Goal: Information Seeking & Learning: Learn about a topic

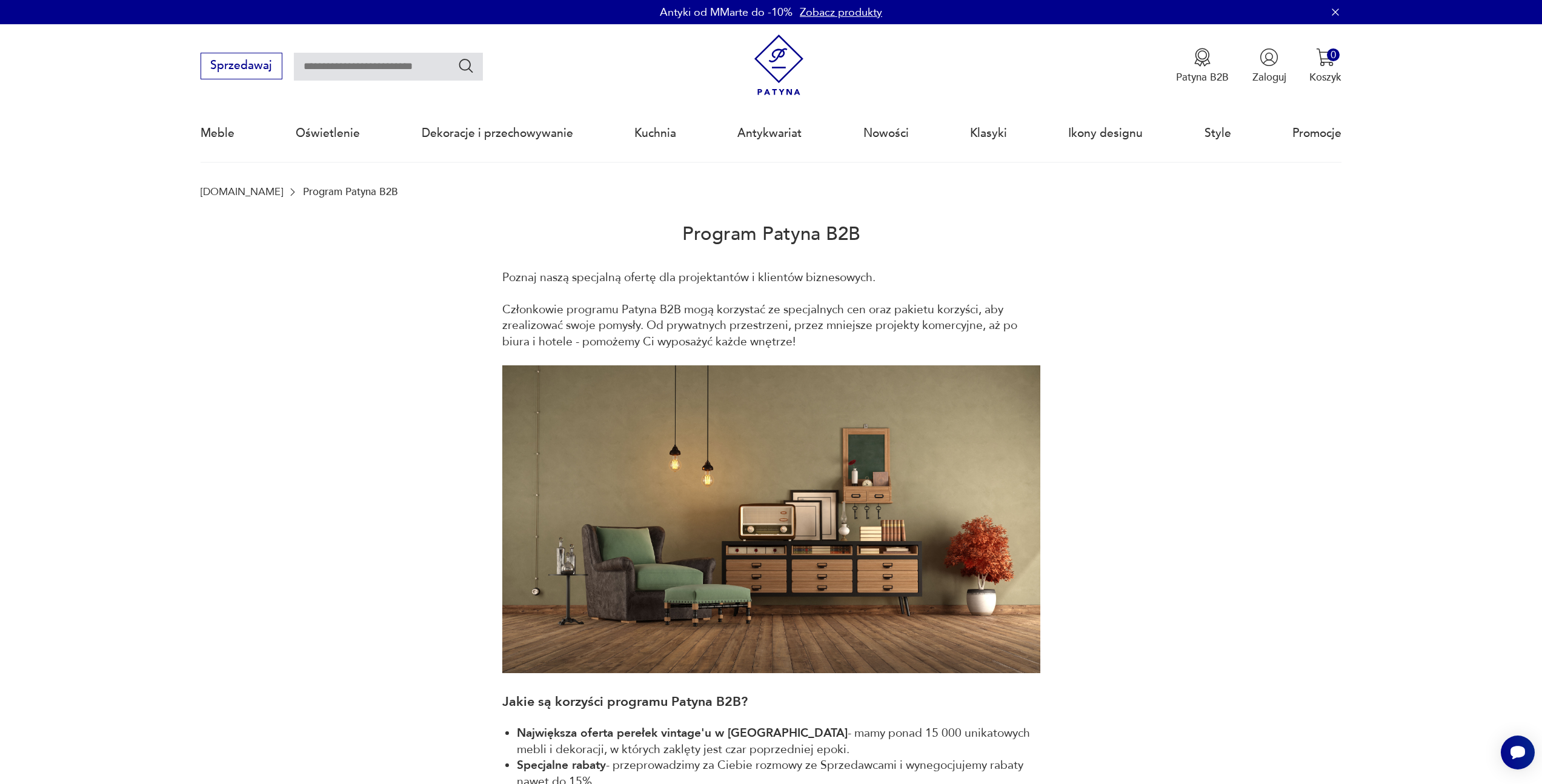
click at [763, 77] on img at bounding box center [779, 65] width 61 height 61
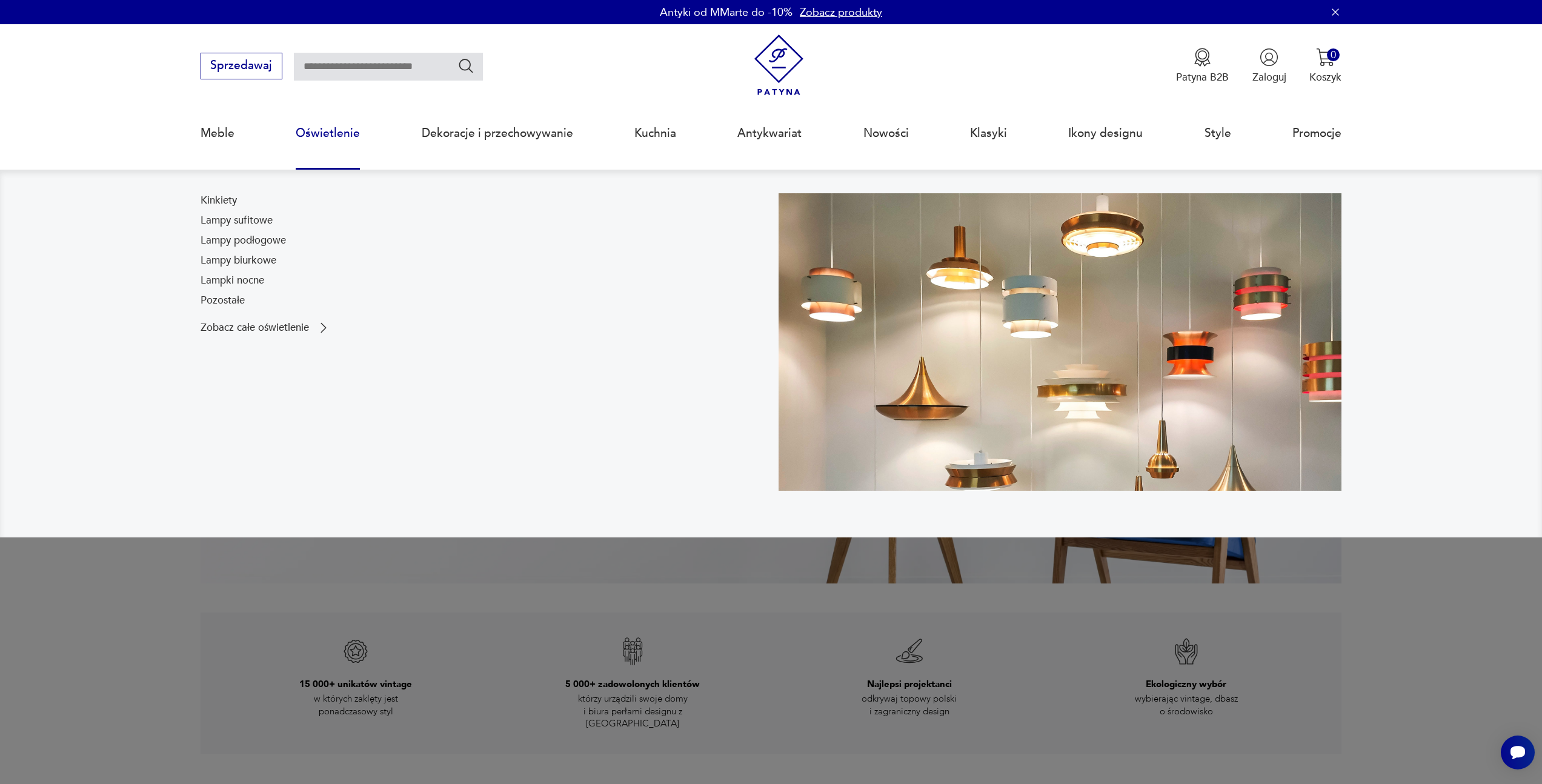
click at [352, 143] on link "Oświetlenie" at bounding box center [328, 133] width 64 height 56
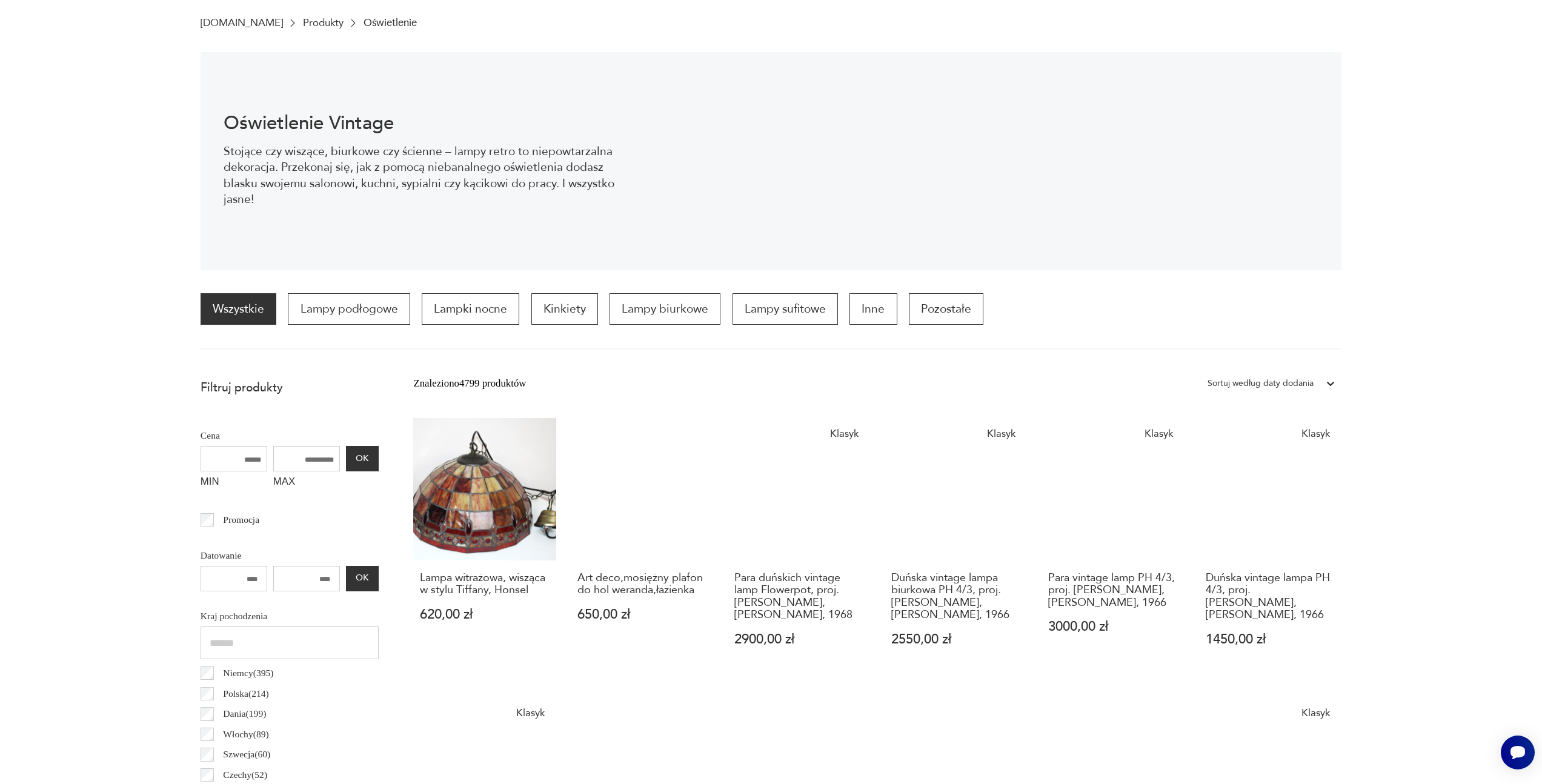
scroll to position [529, 0]
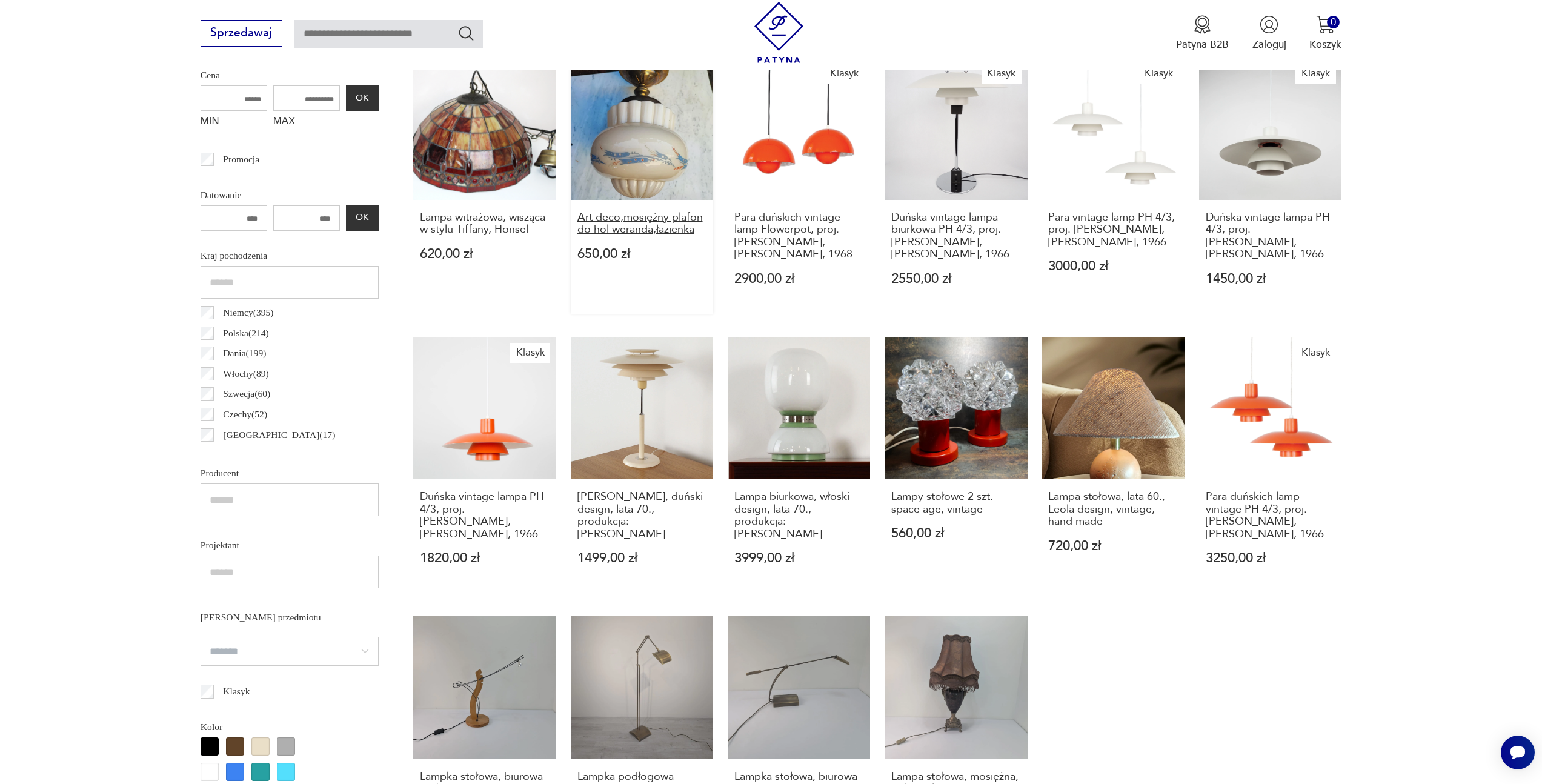
click at [677, 224] on h3 "Art deco,mosiężny plafon do hol weranda,łazienka" at bounding box center [642, 224] width 130 height 25
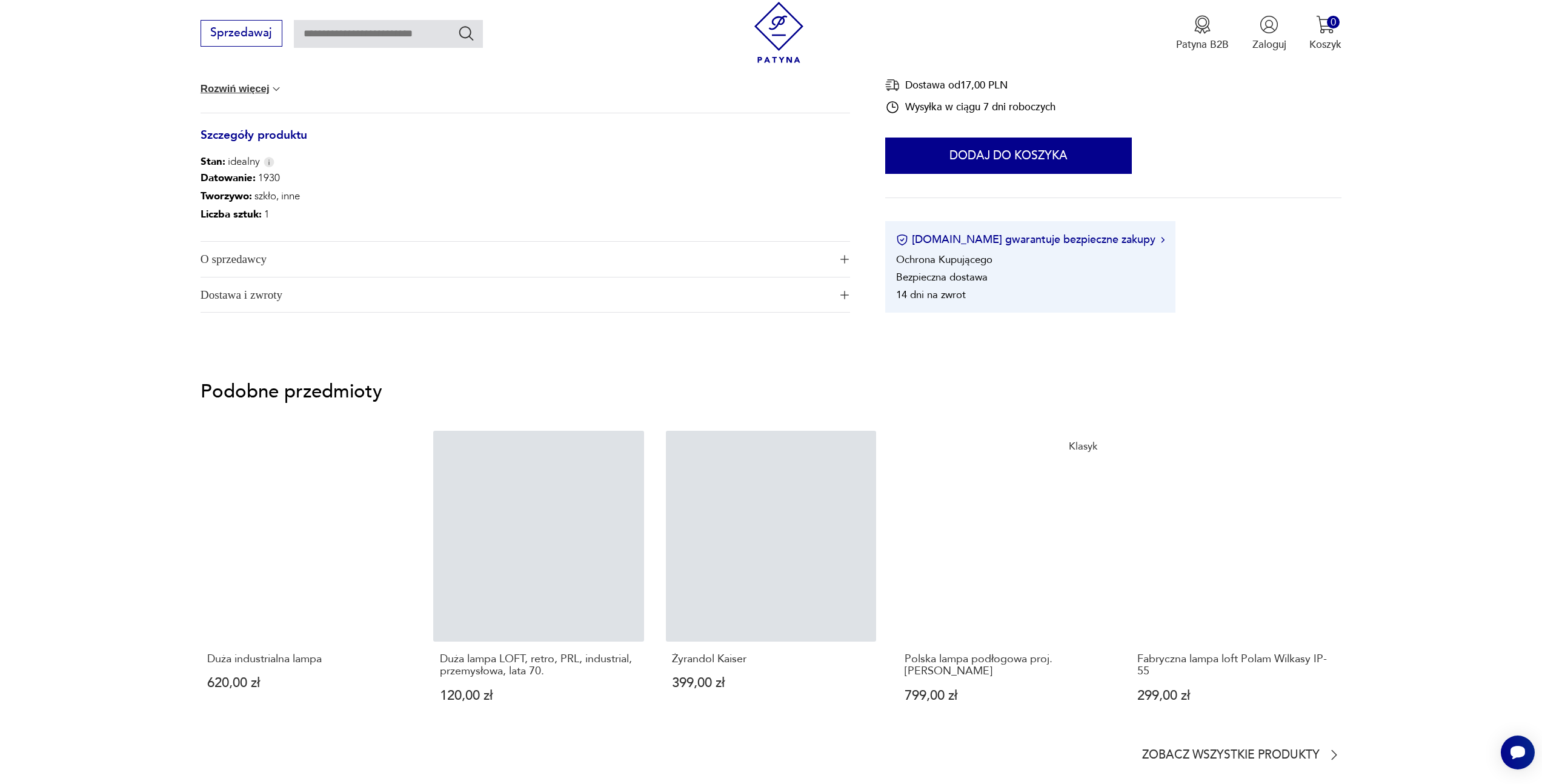
scroll to position [905, 0]
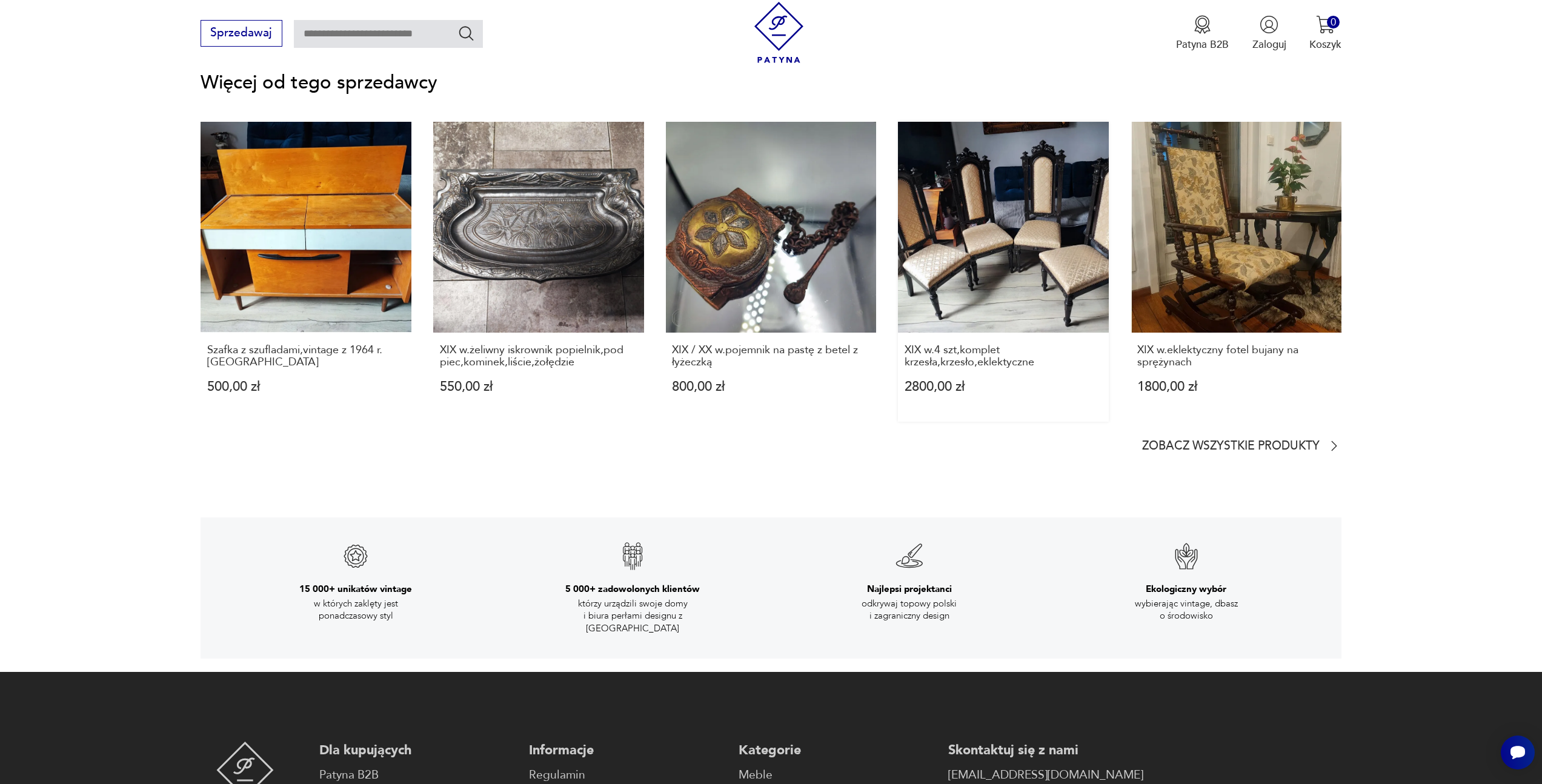
click at [1017, 289] on link "XIX w.4 szt,komplet krzesła,krzesło,eklektyczne 2800,00 zł" at bounding box center [1003, 272] width 211 height 300
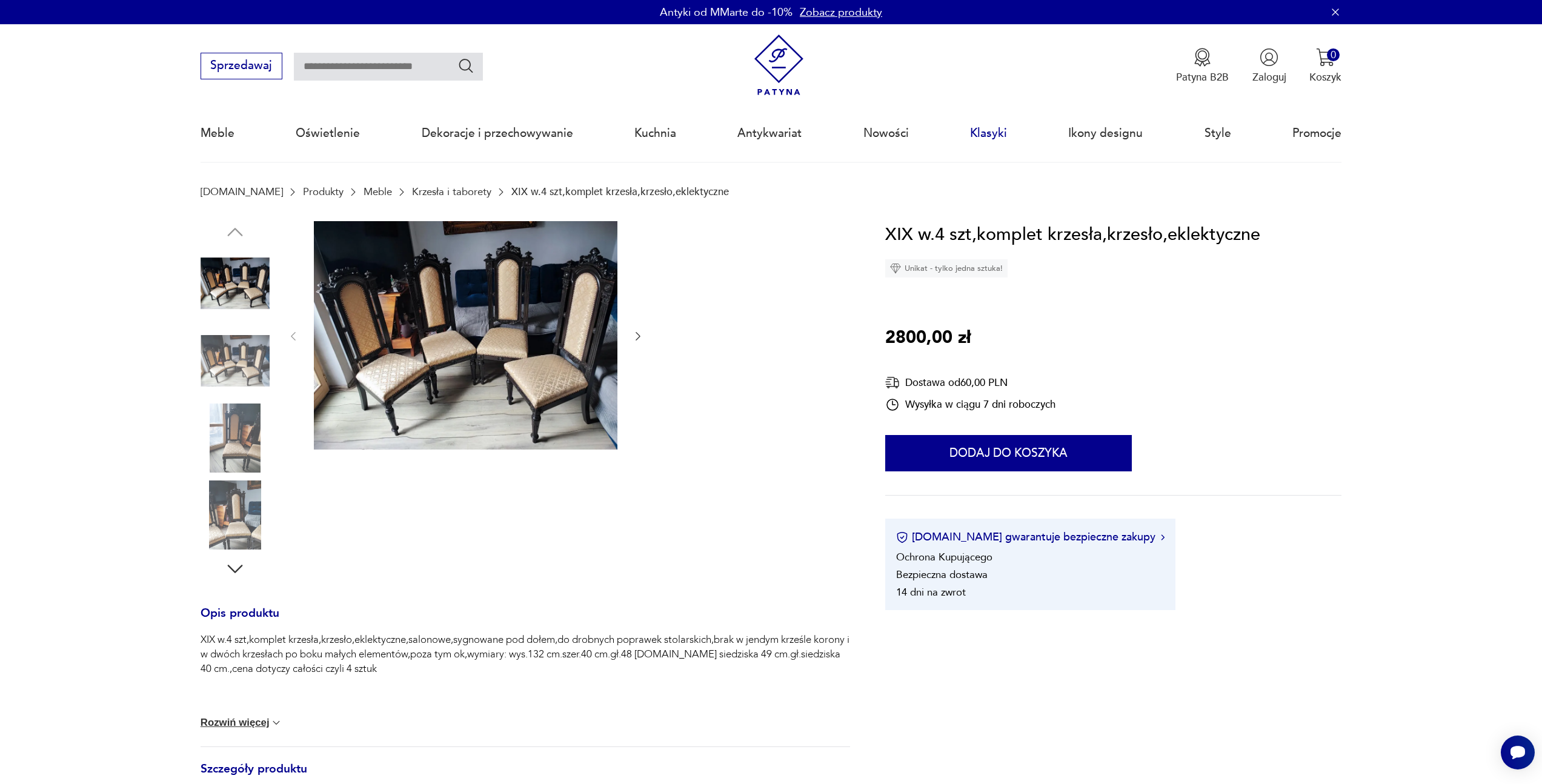
click at [992, 135] on link "Klasyki" at bounding box center [988, 133] width 37 height 56
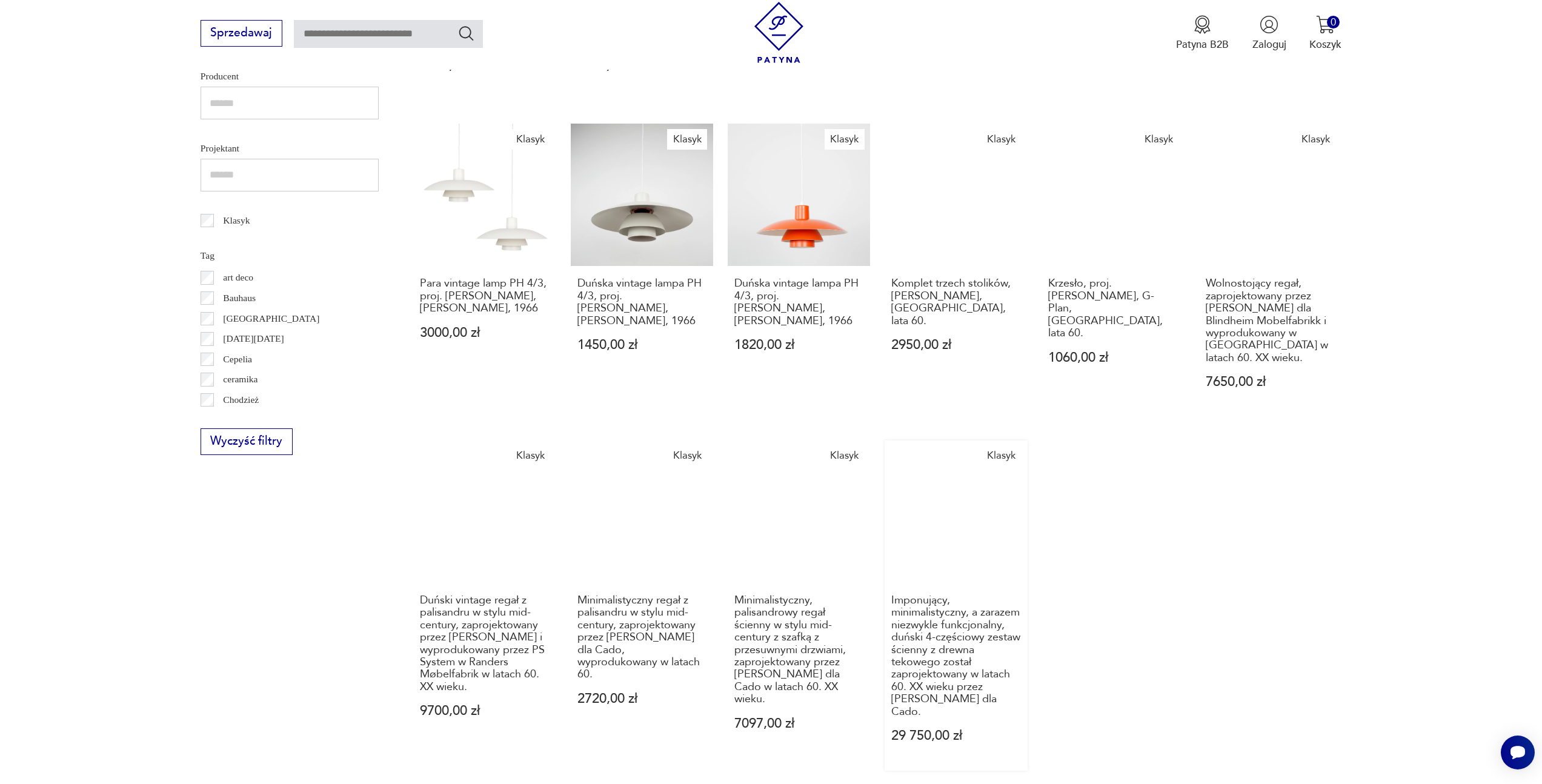
scroll to position [759, 0]
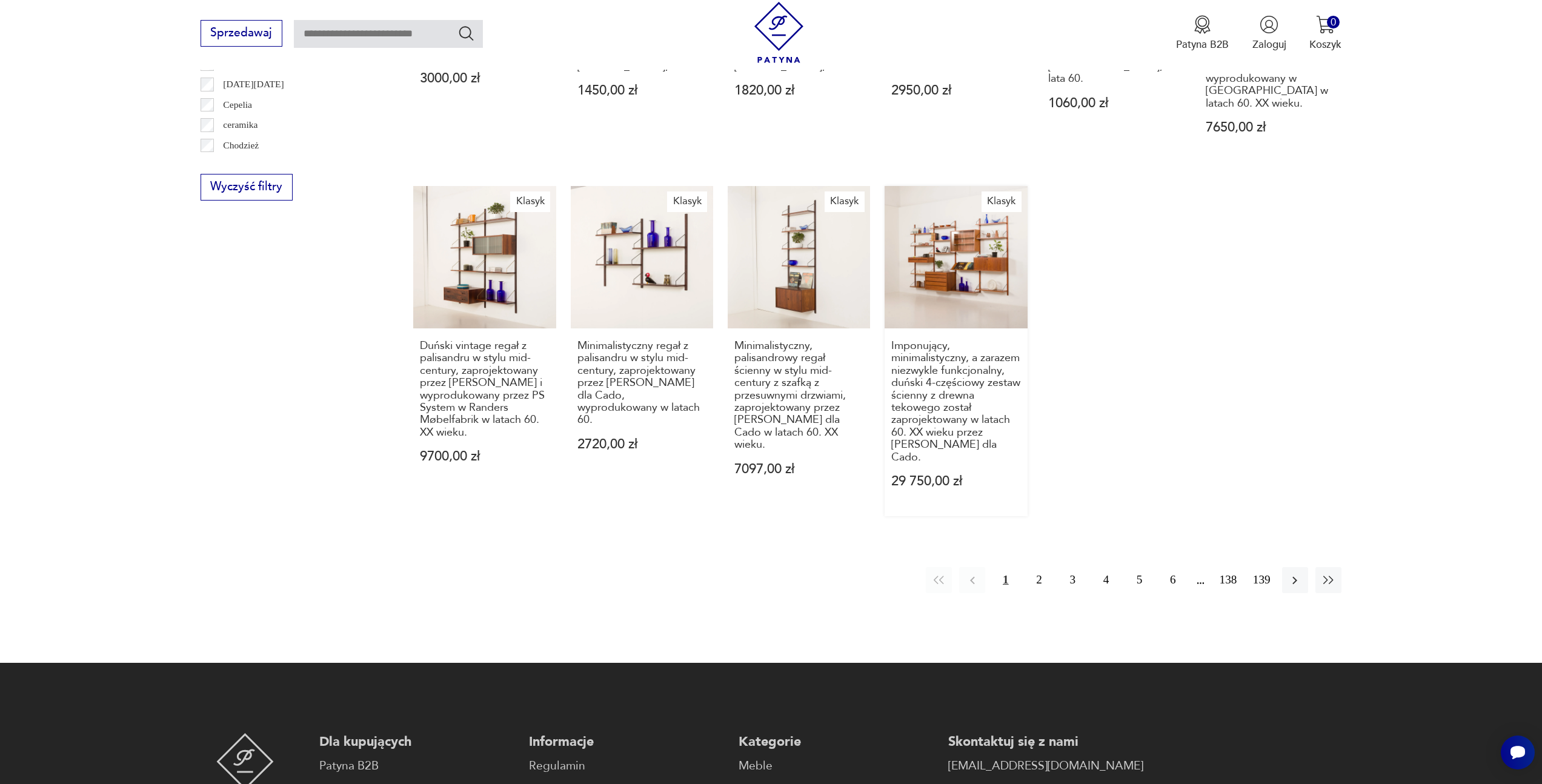
click at [942, 279] on link "Klasyk Imponujący, minimalistyczny, a zarazem niezwykle funkcjonalny, duński 4-…" at bounding box center [956, 351] width 142 height 331
